Goal: Find specific page/section: Find specific page/section

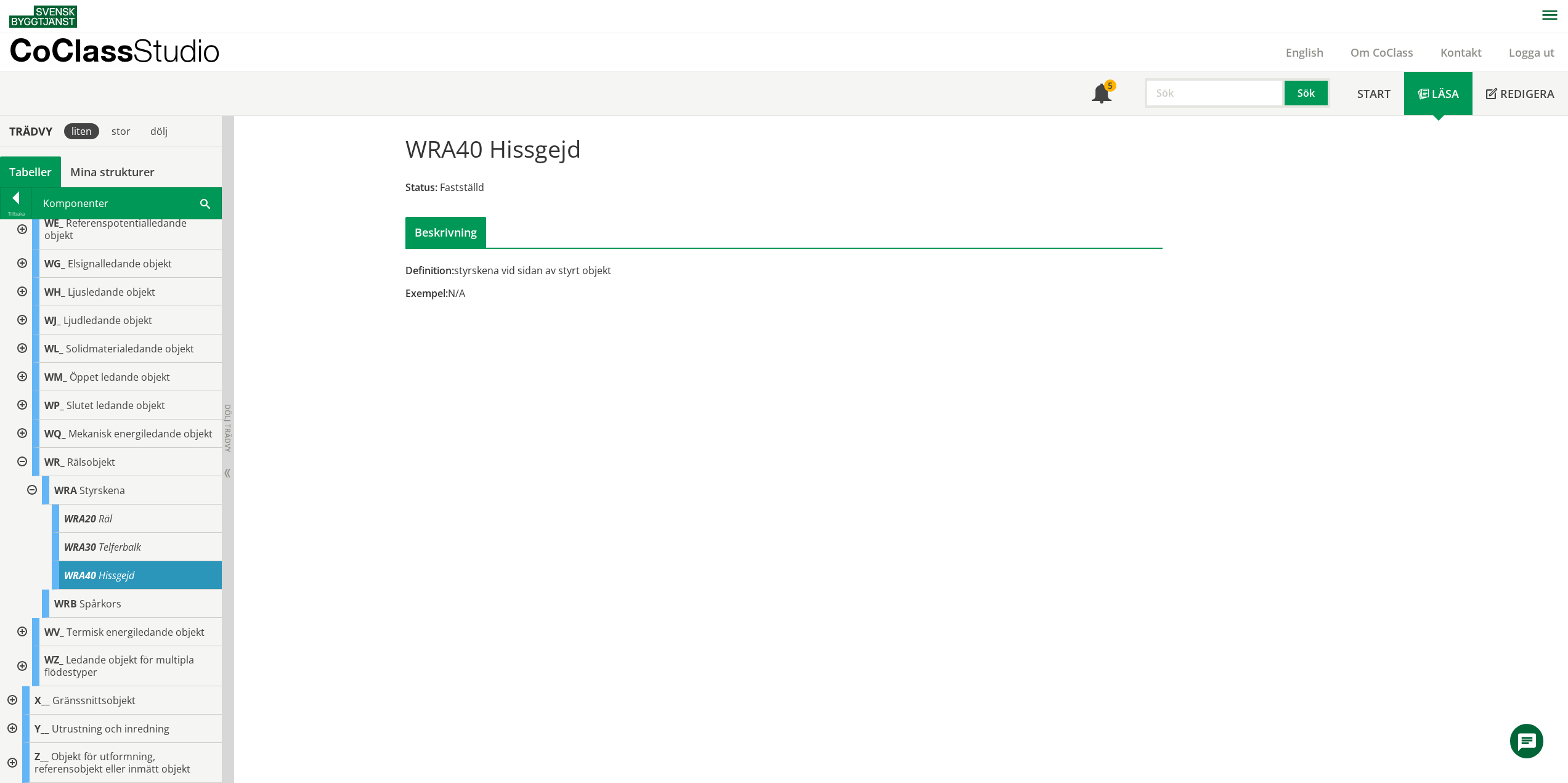
click at [20, 476] on div at bounding box center [21, 462] width 22 height 28
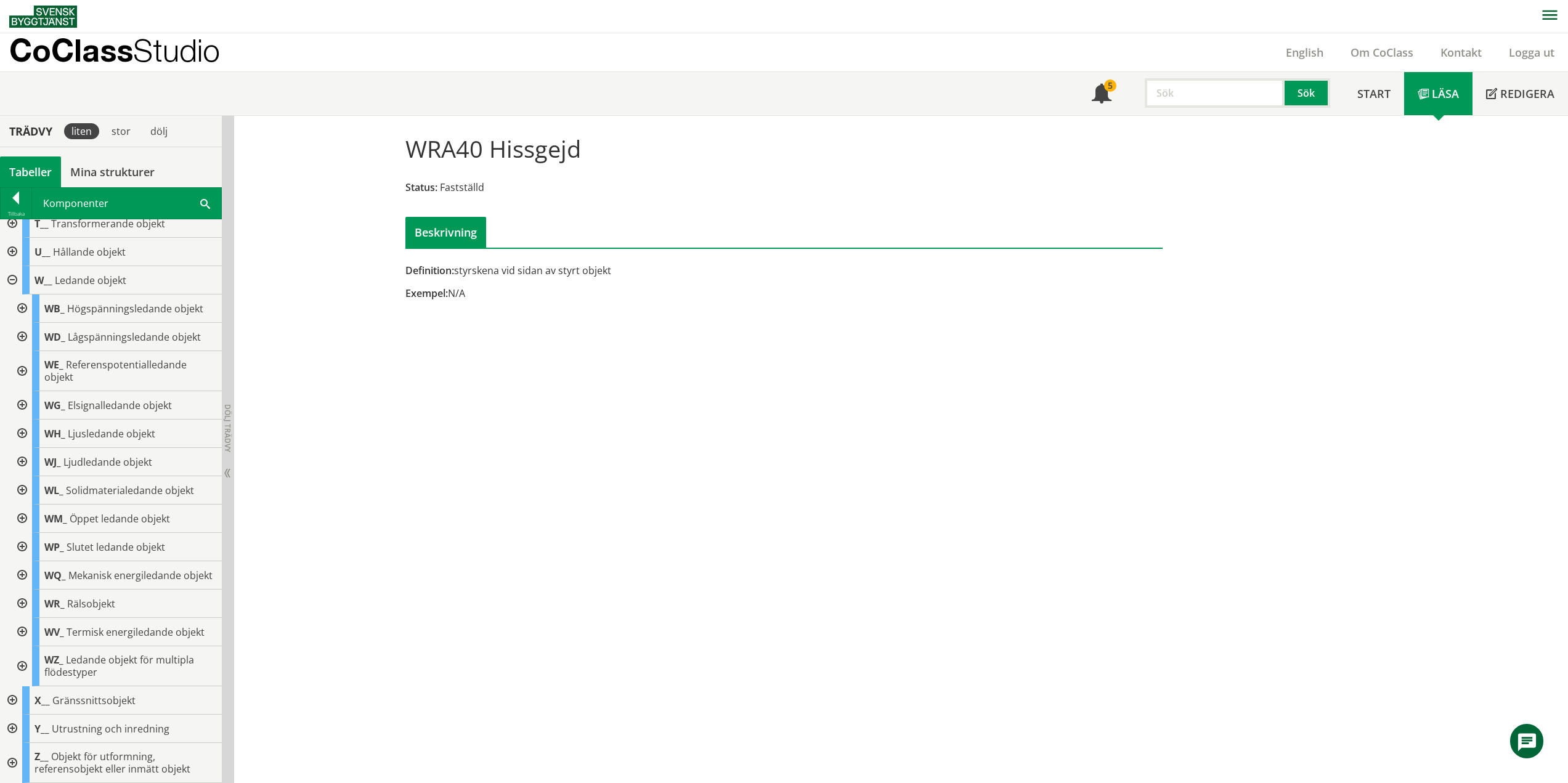
click at [15, 266] on div at bounding box center [11, 280] width 22 height 28
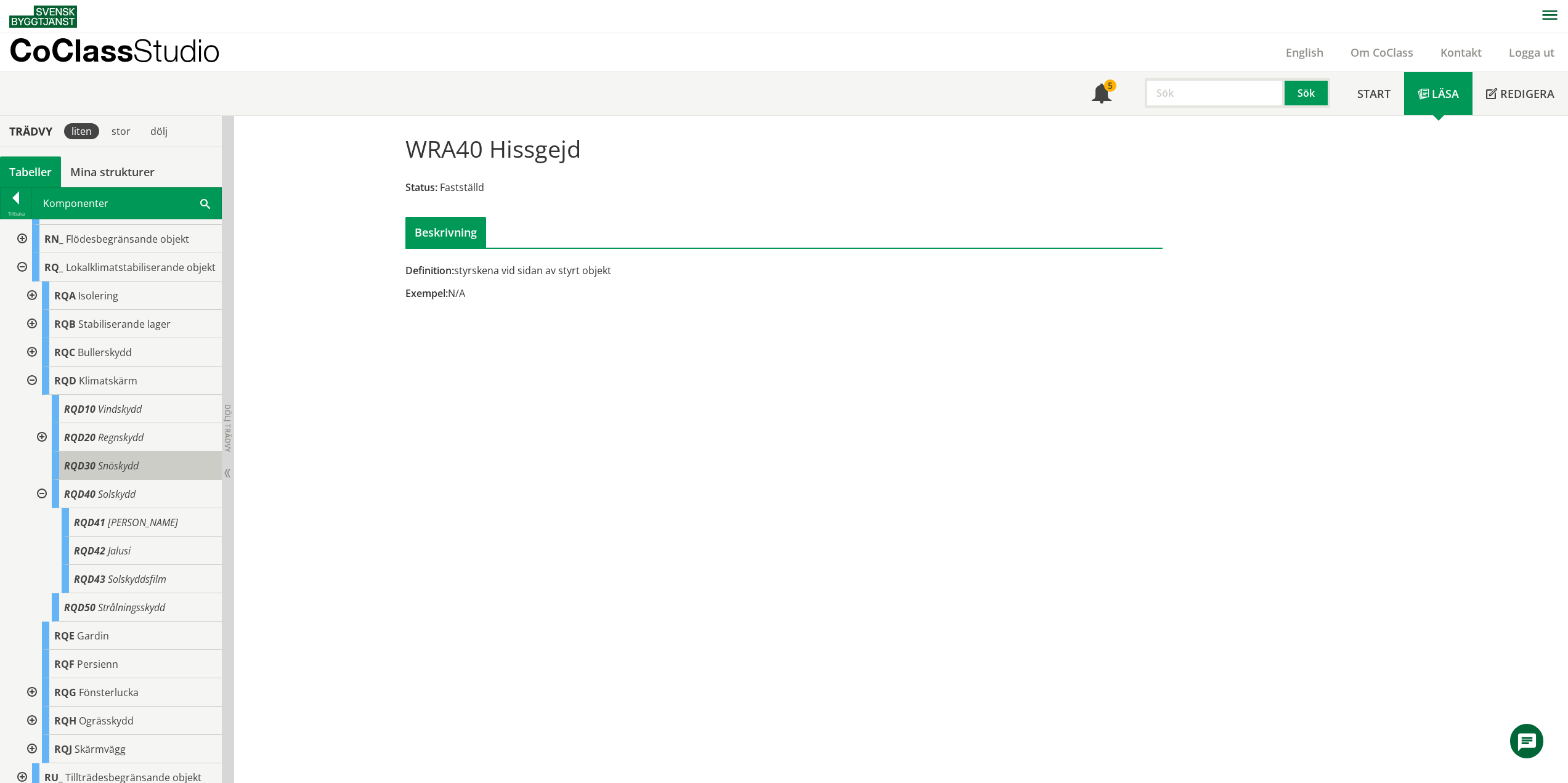
scroll to position [411, 0]
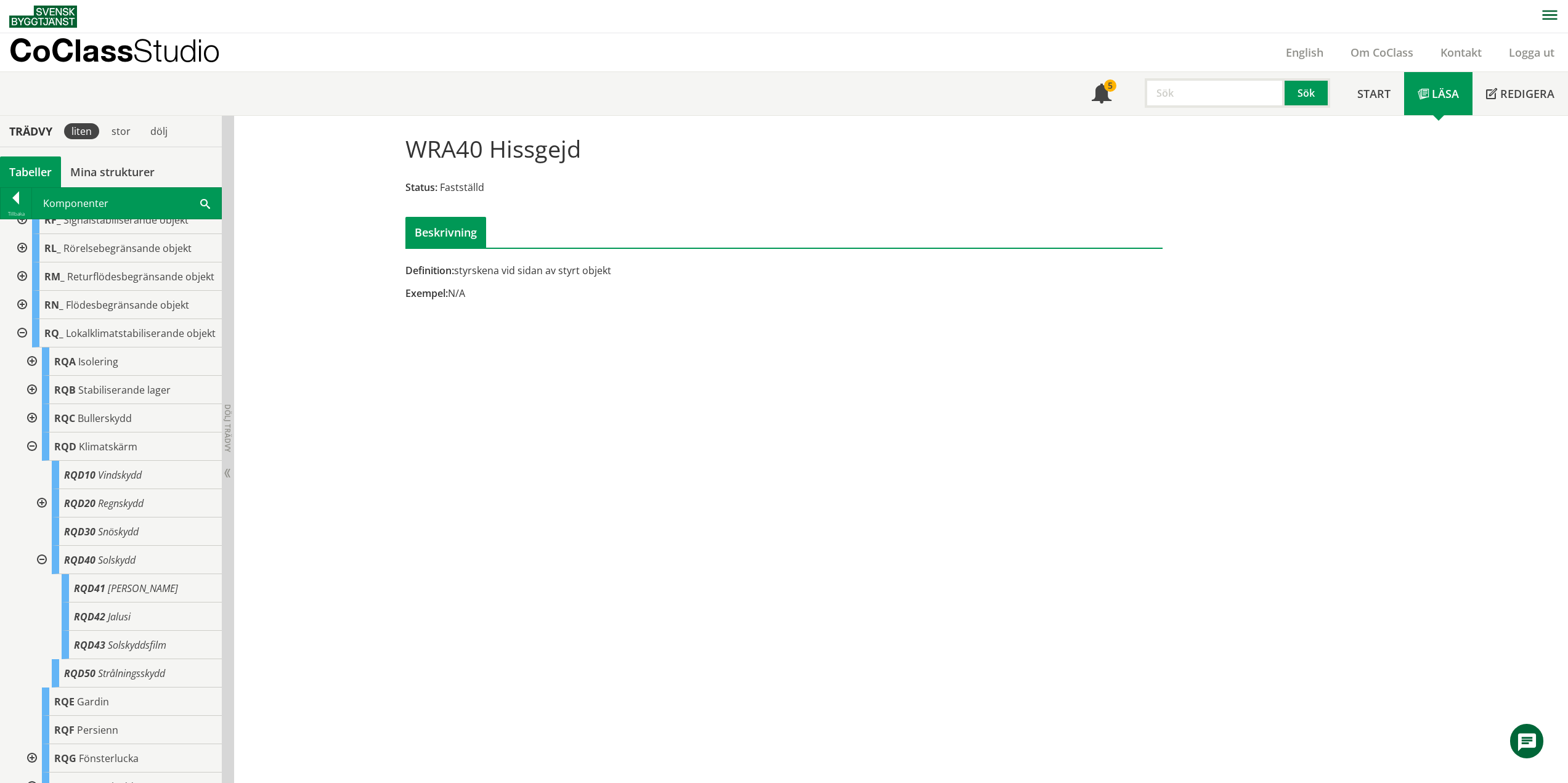
click at [24, 346] on div at bounding box center [21, 333] width 22 height 28
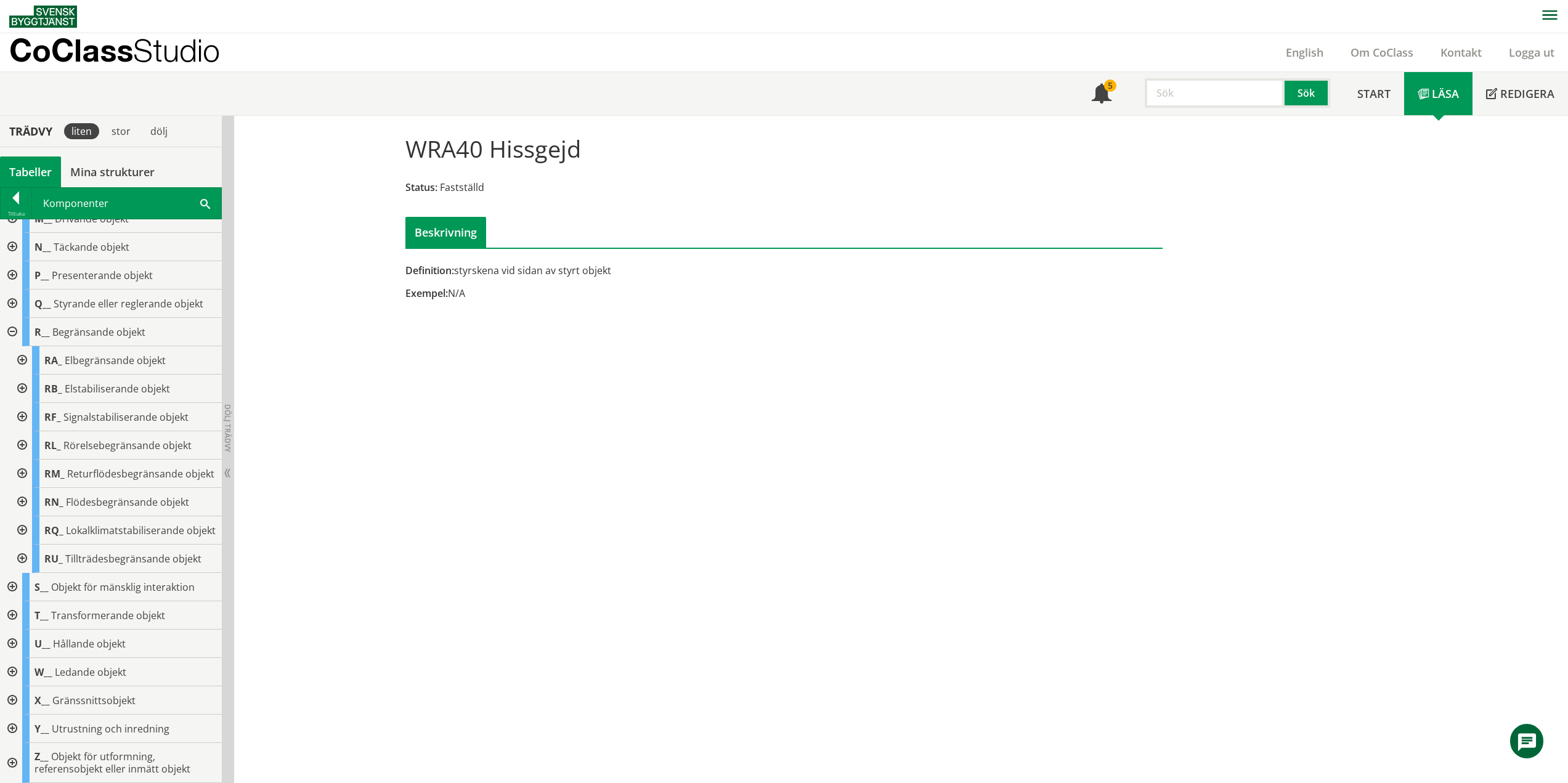
drag, startPoint x: 15, startPoint y: 305, endPoint x: 19, endPoint y: 250, distance: 55.1
click at [15, 318] on div at bounding box center [11, 332] width 22 height 28
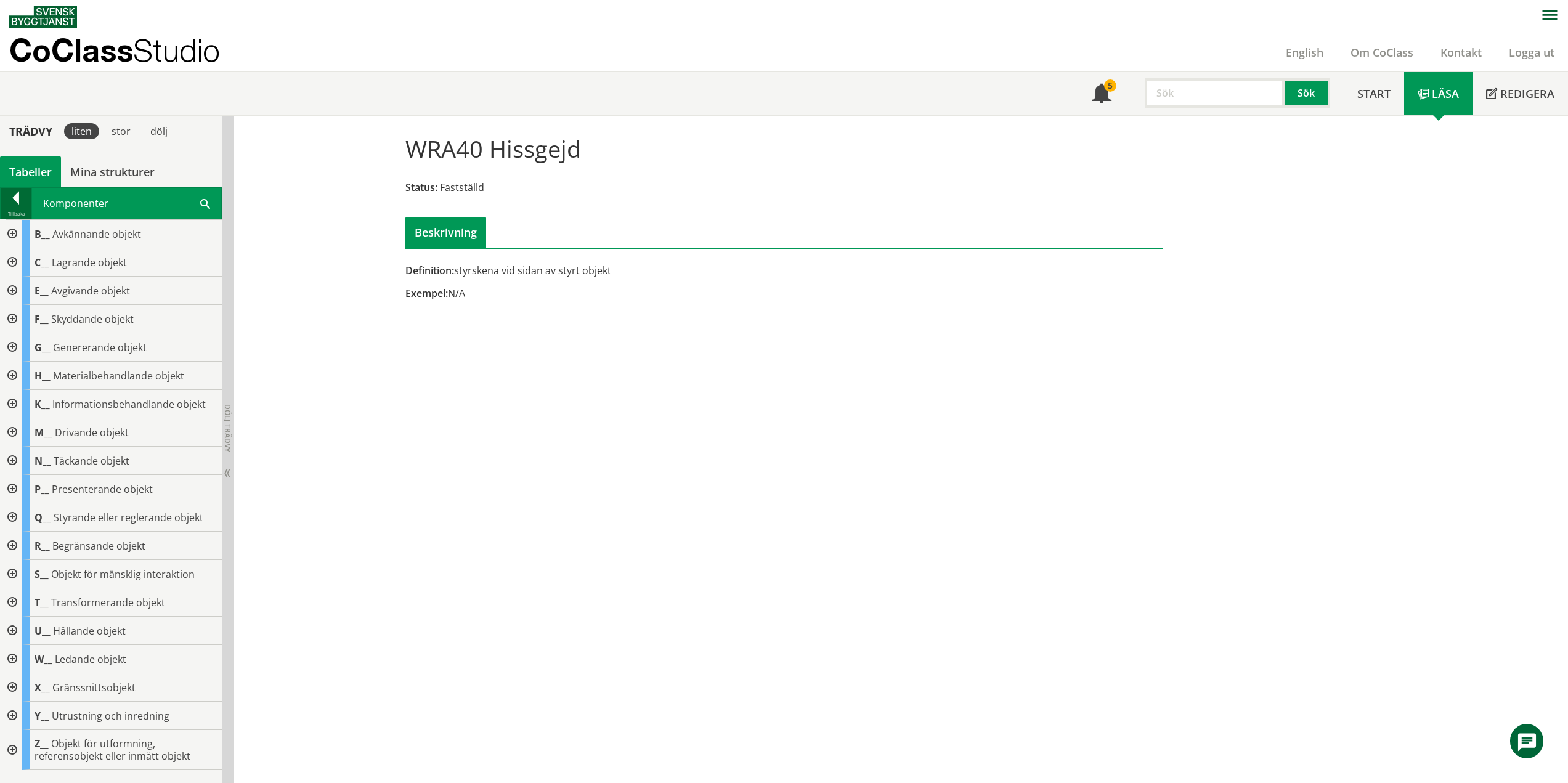
scroll to position [0, 0]
click at [18, 198] on div at bounding box center [16, 200] width 31 height 17
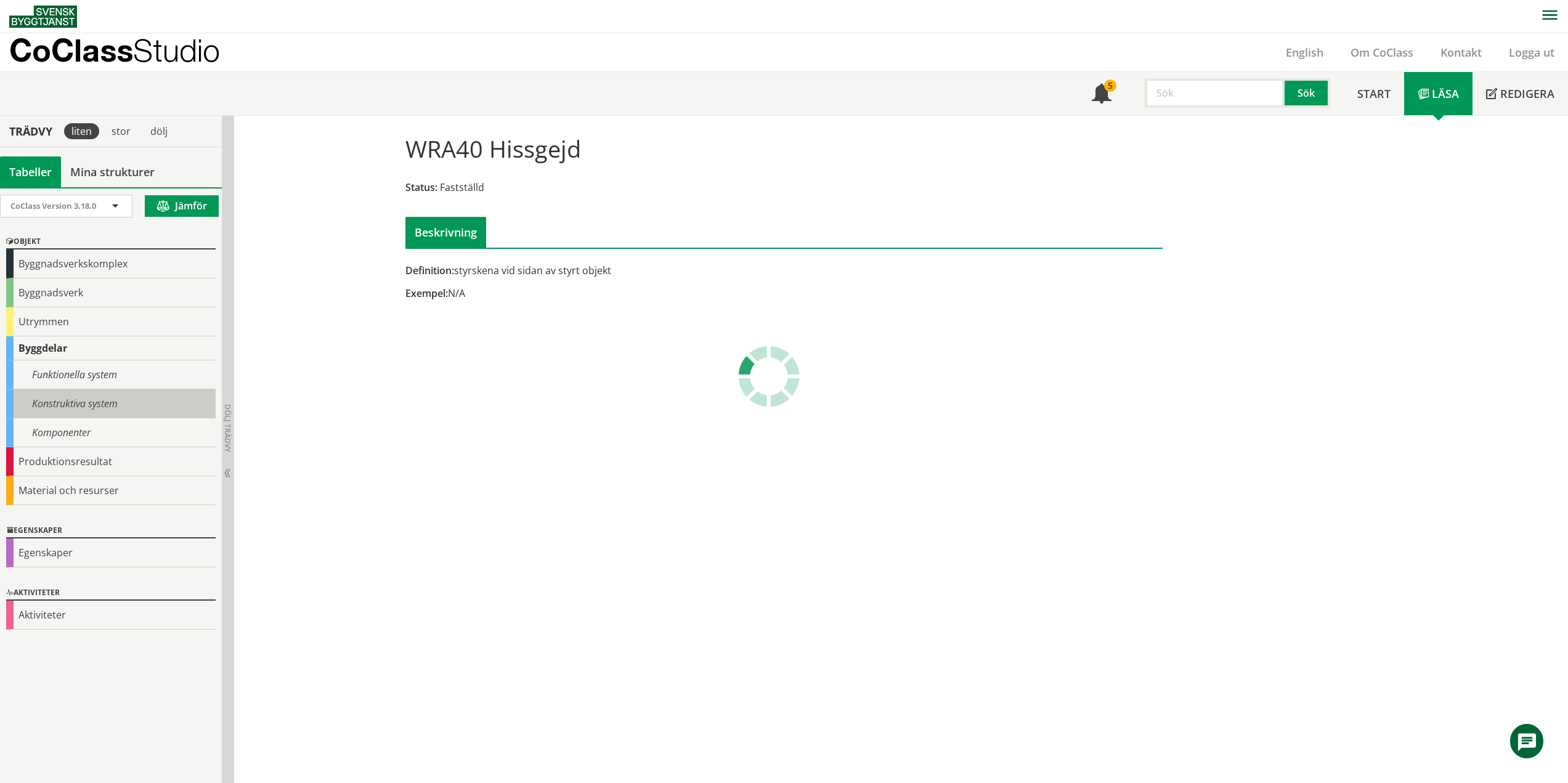
click at [71, 405] on div "Konstruktiva system" at bounding box center [110, 404] width 210 height 29
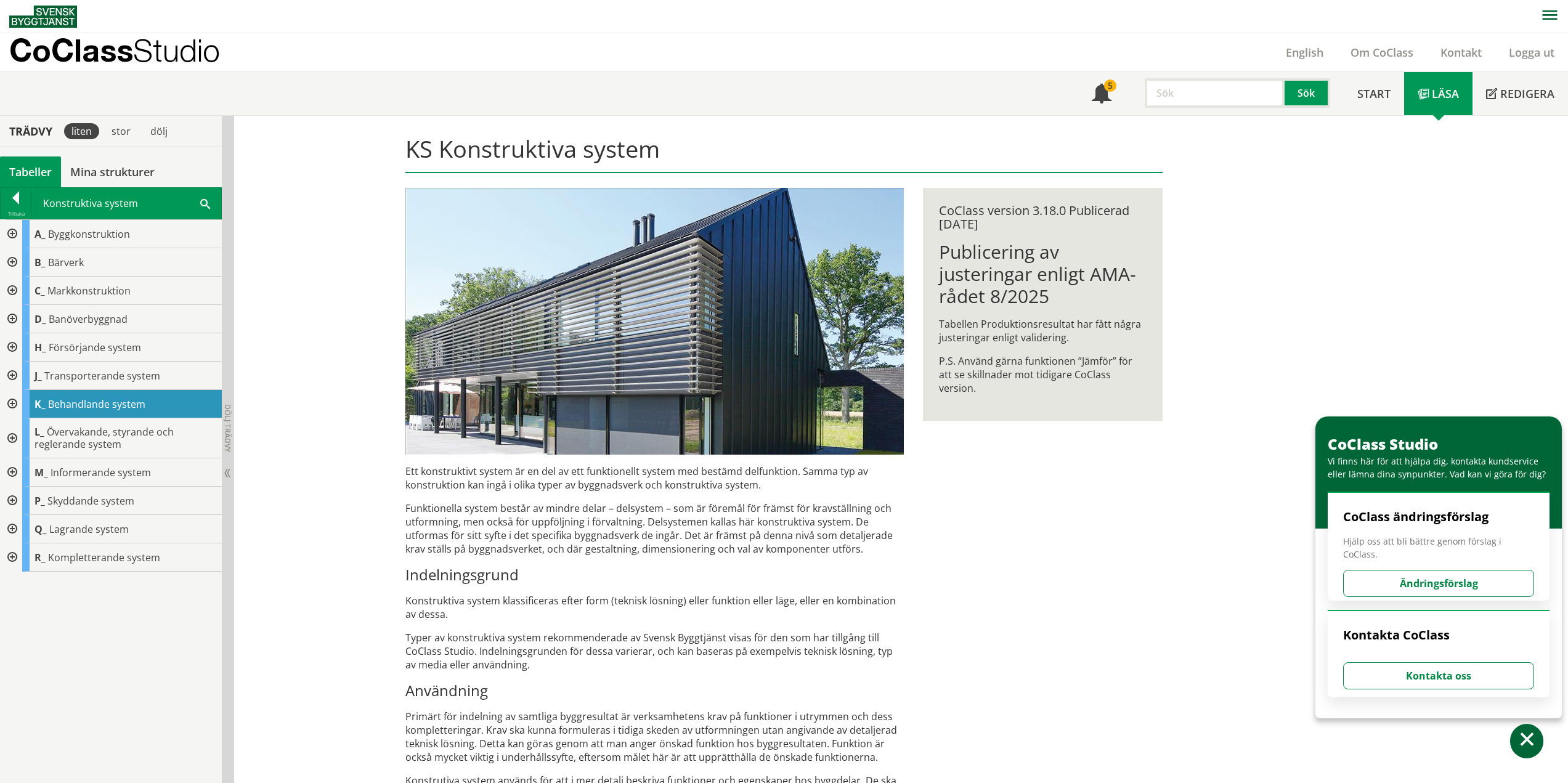
click at [16, 376] on div at bounding box center [11, 376] width 22 height 28
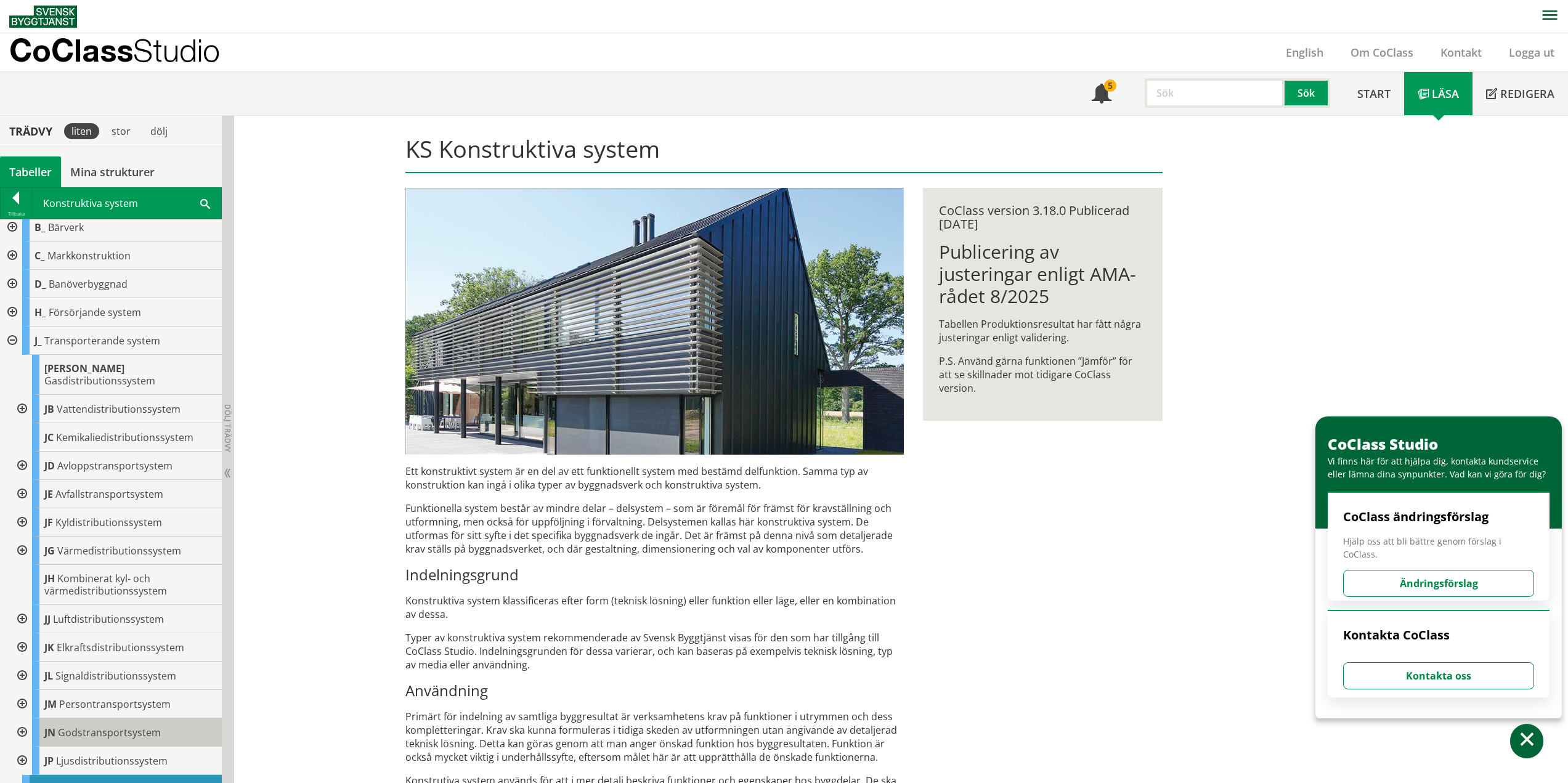
scroll to position [61, 0]
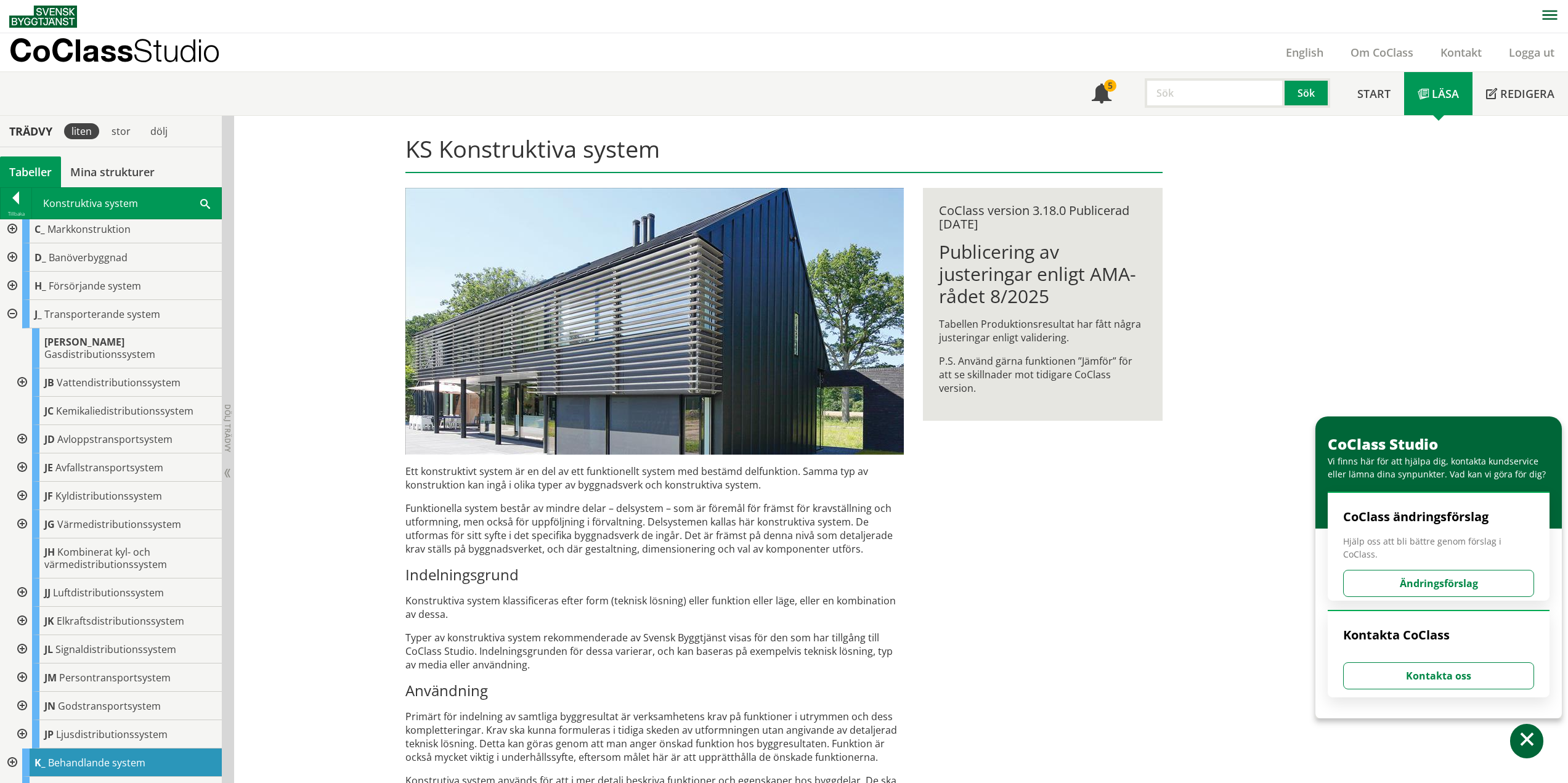
click at [19, 693] on div at bounding box center [21, 706] width 22 height 28
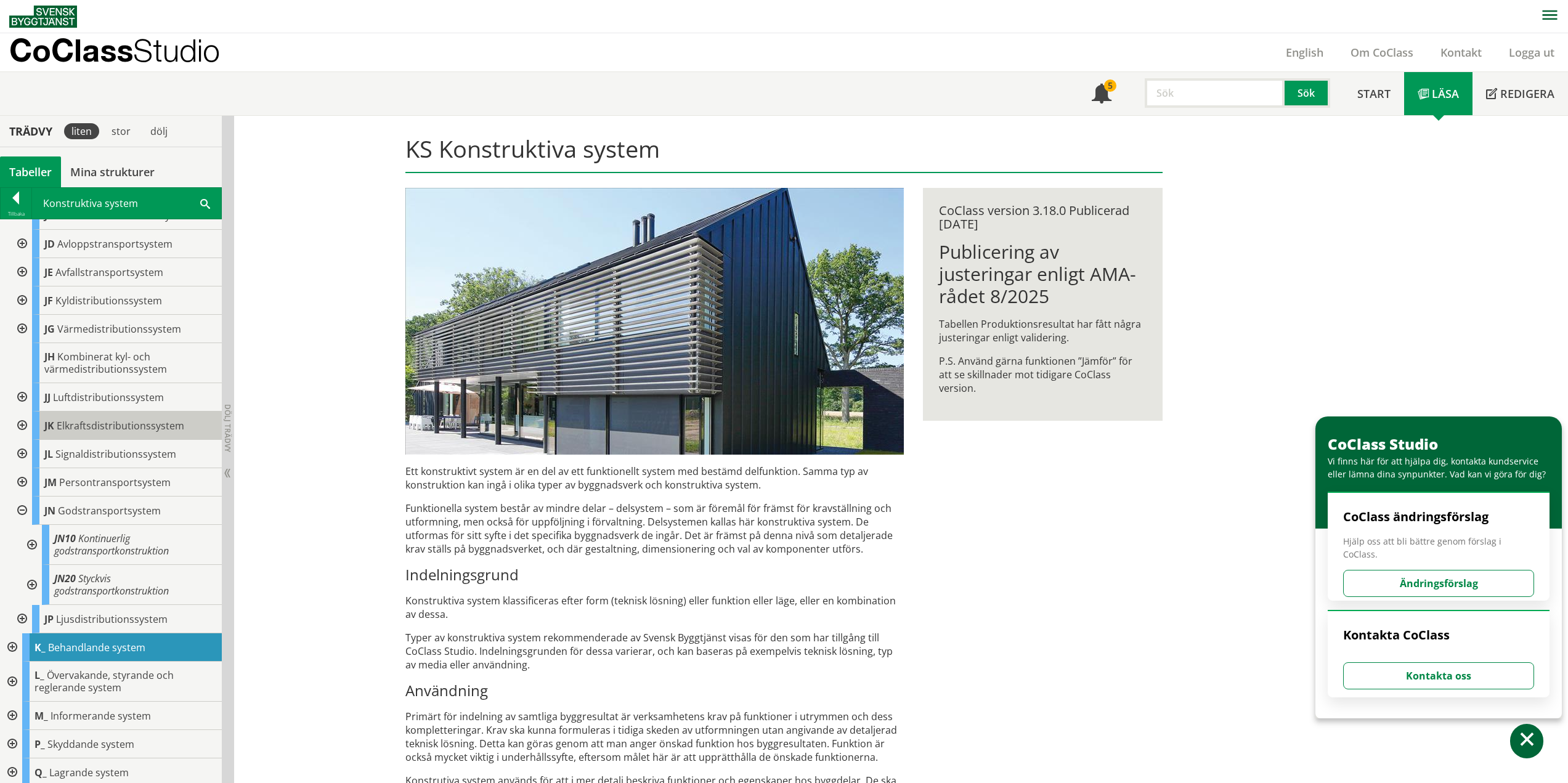
scroll to position [277, 0]
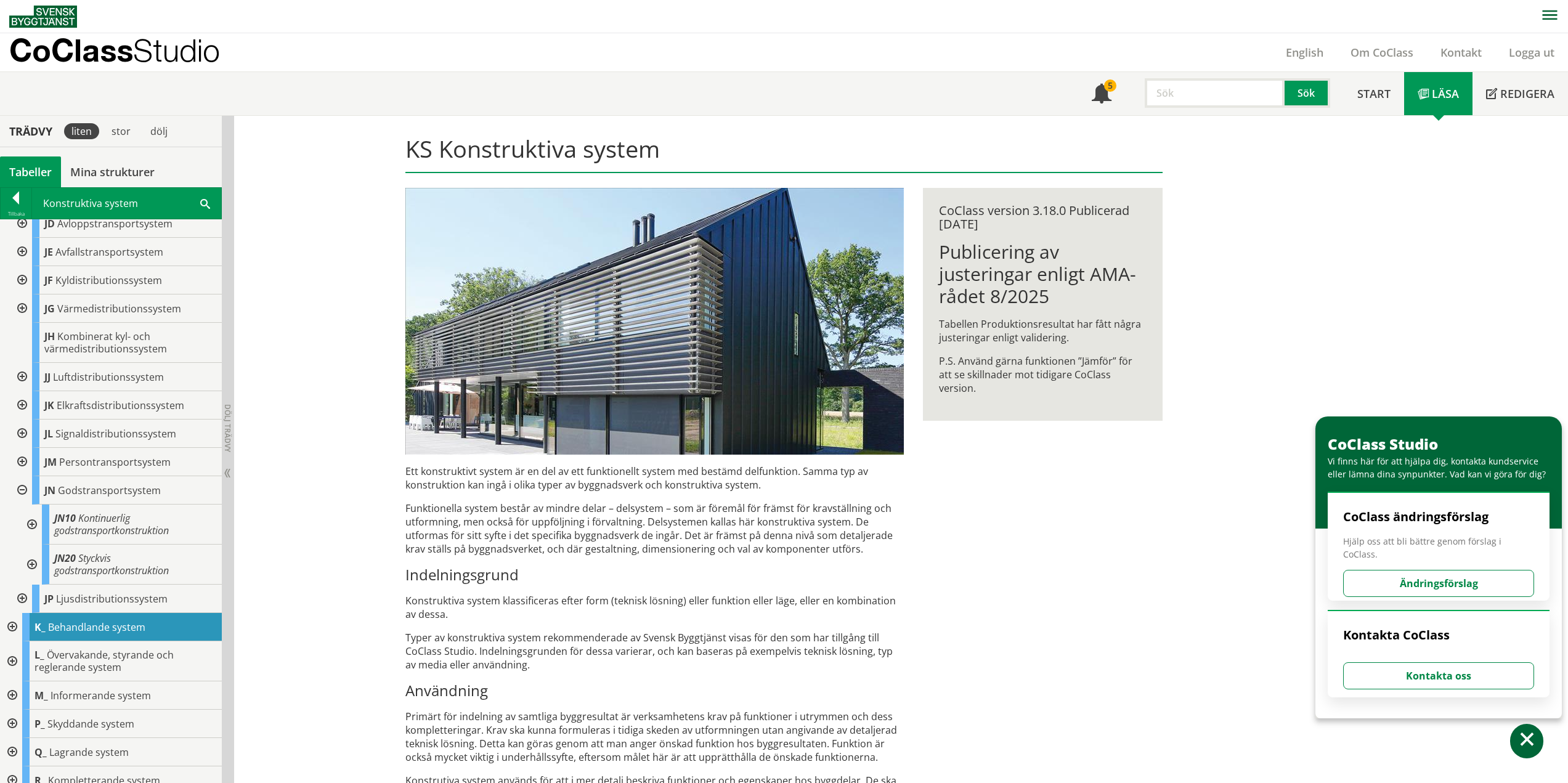
click at [33, 554] on div at bounding box center [31, 564] width 22 height 40
